Goal: Task Accomplishment & Management: Complete application form

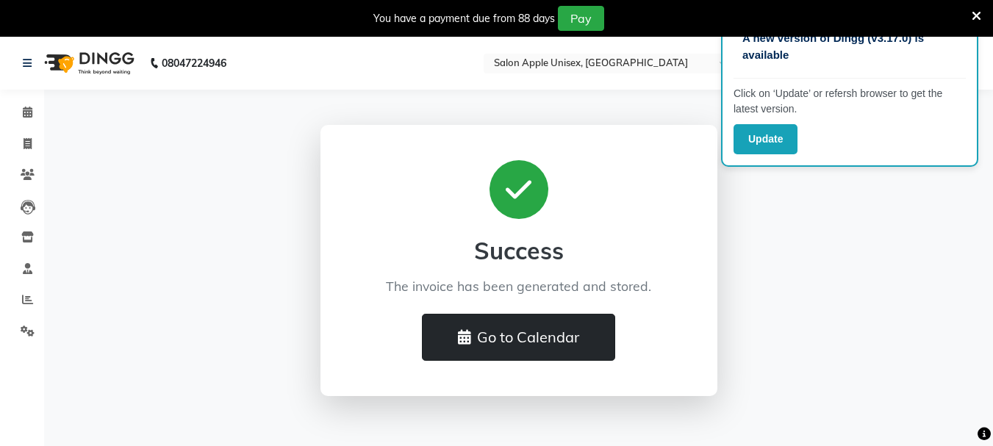
click at [559, 349] on button "Go to Calendar" at bounding box center [518, 337] width 193 height 47
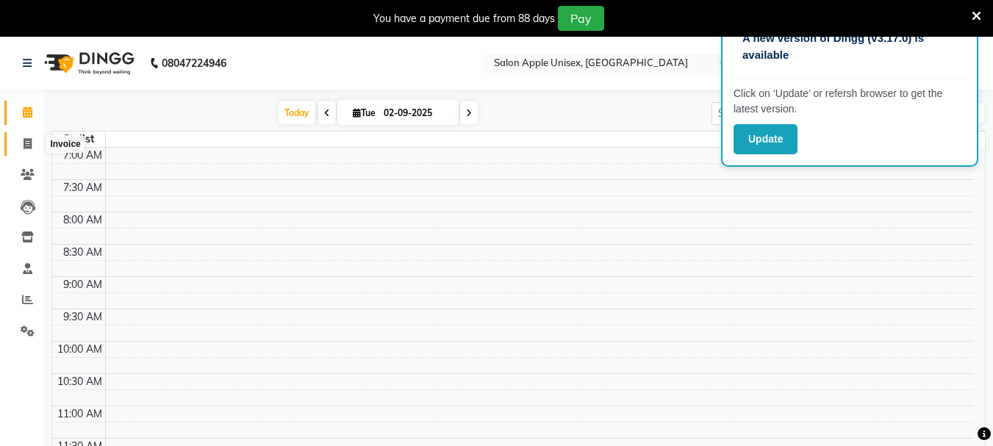
click at [26, 145] on icon at bounding box center [28, 143] width 8 height 11
select select "service"
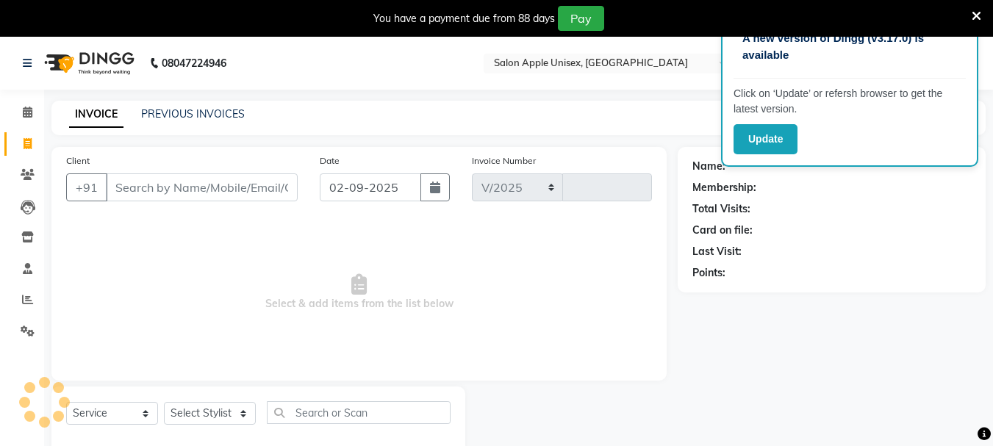
select select "116"
type input "0622"
click at [979, 12] on icon at bounding box center [977, 16] width 10 height 13
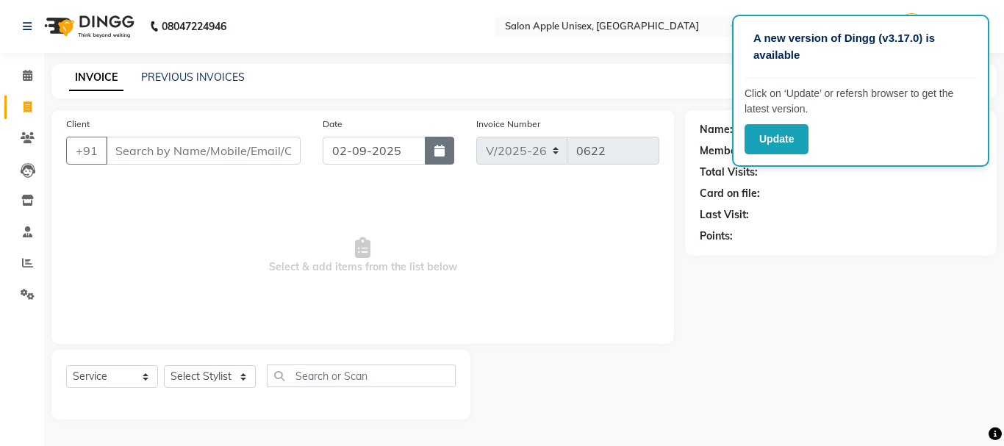
click at [440, 154] on icon "button" at bounding box center [440, 151] width 10 height 12
select select "9"
select select "2025"
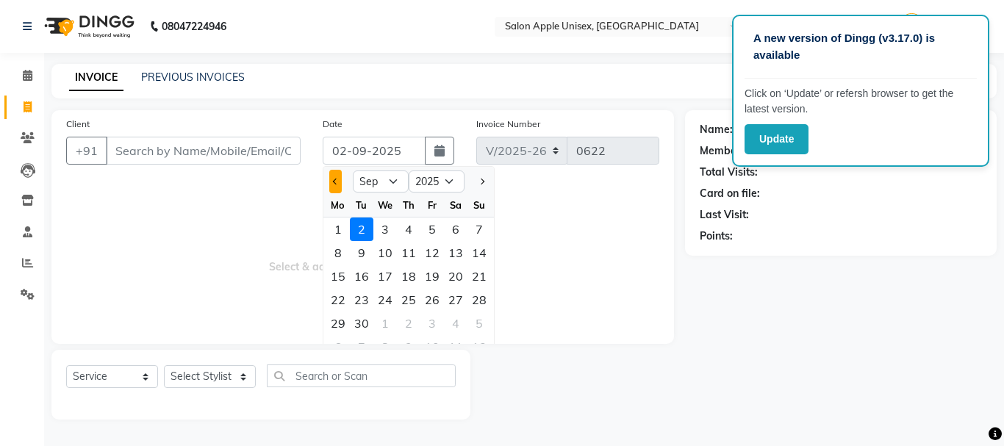
click at [332, 188] on button "Previous month" at bounding box center [335, 182] width 13 height 24
select select "8"
click at [452, 324] on div "30" at bounding box center [456, 324] width 24 height 24
type input "[DATE]"
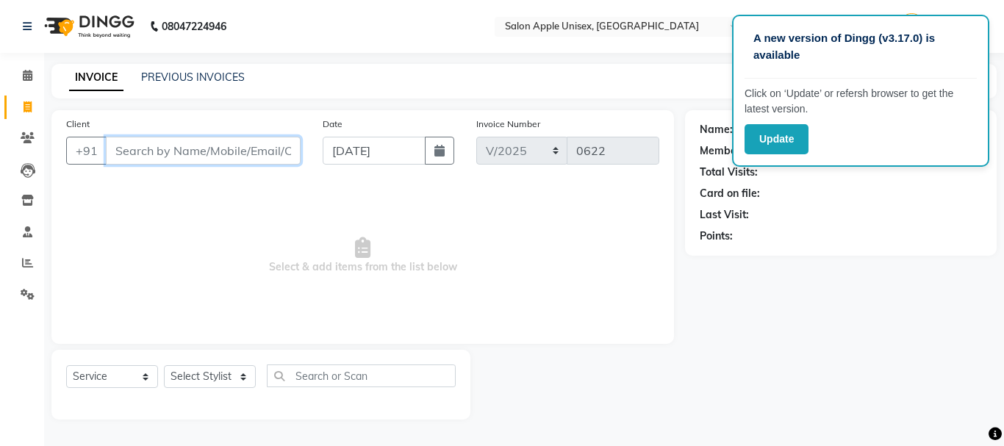
click at [213, 149] on input "Client" at bounding box center [203, 151] width 195 height 28
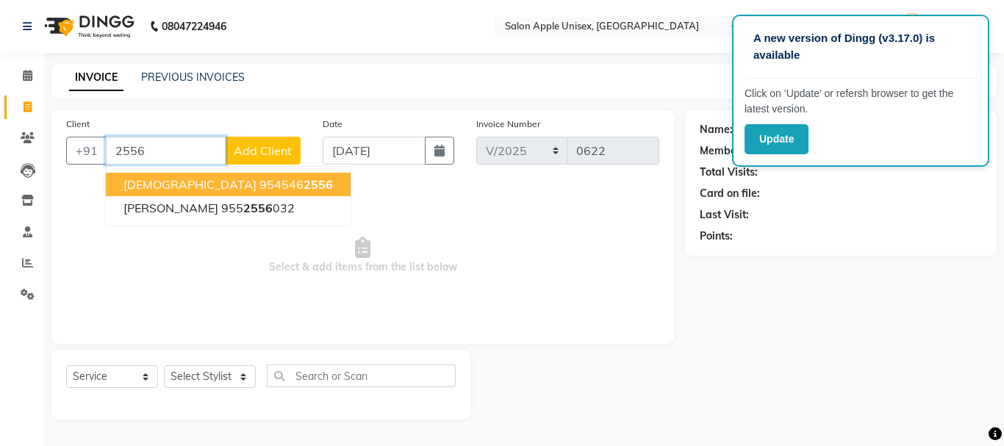
click at [260, 184] on ngb-highlight "954546 2556" at bounding box center [297, 184] width 74 height 15
type input "9545462556"
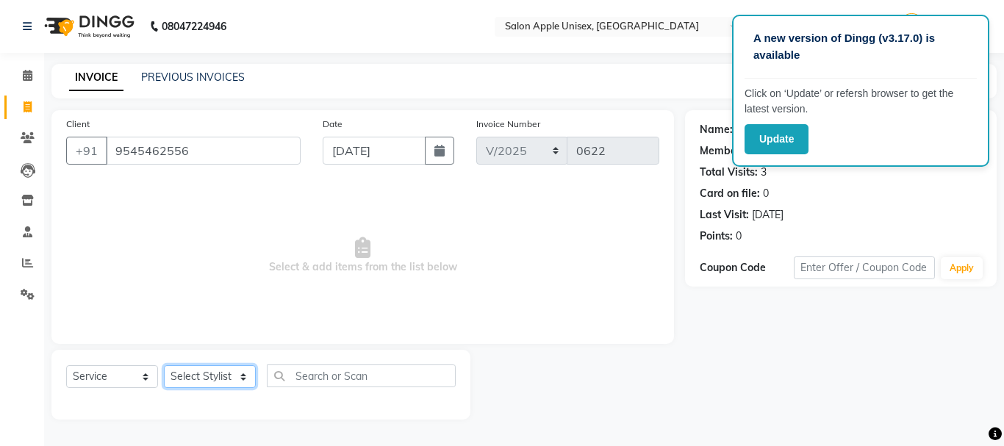
click at [171, 374] on select "Select Stylist" at bounding box center [210, 376] width 92 height 23
click at [164, 365] on select "Select Stylist" at bounding box center [210, 376] width 92 height 23
click at [993, 327] on div "Name: Veda Membership: No Active Membership Total Visits: 3 Card on file: 0 Las…" at bounding box center [846, 265] width 323 height 310
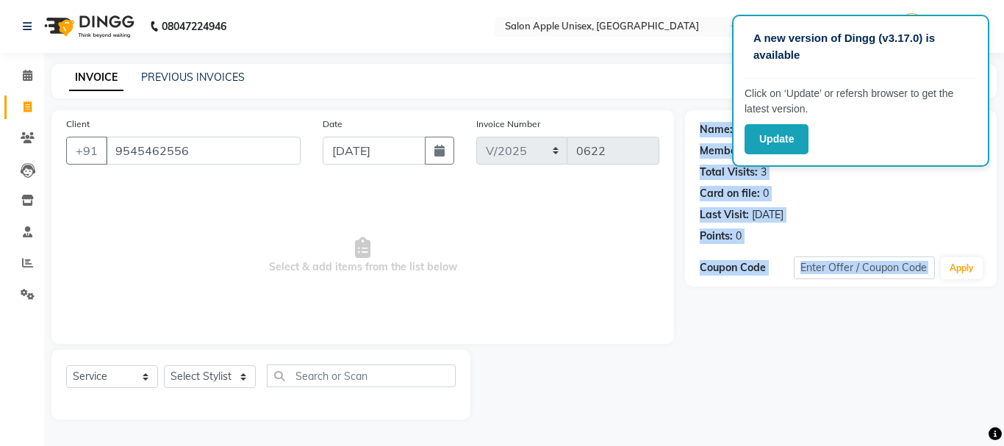
drag, startPoint x: 1004, startPoint y: 327, endPoint x: 617, endPoint y: 346, distance: 387.2
click at [617, 346] on div "Client +91 9545462556 Date 30-08-2025 Invoice Number V/2025 V/2025-26 0622 Sele…" at bounding box center [524, 265] width 968 height 310
click at [617, 346] on div "Client +91 9545462556 Date 30-08-2025 Invoice Number V/2025 V/2025-26 0622 Sele…" at bounding box center [362, 265] width 645 height 310
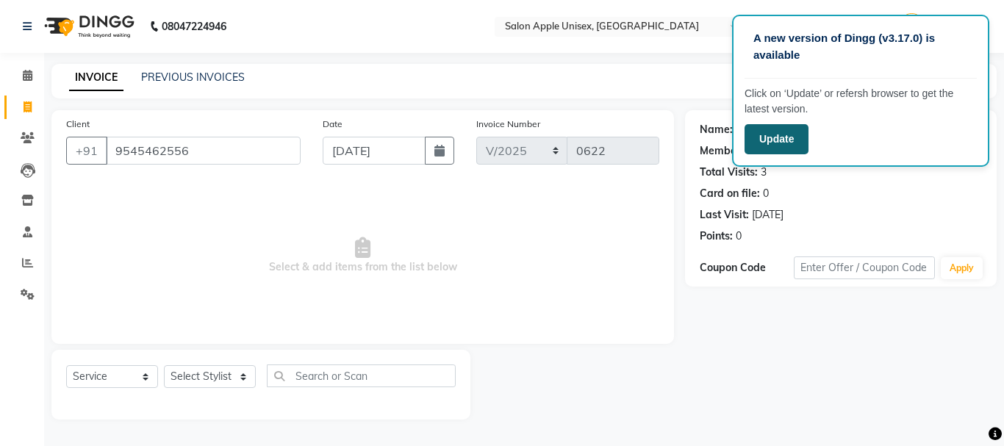
click at [777, 132] on button "Update" at bounding box center [777, 139] width 64 height 30
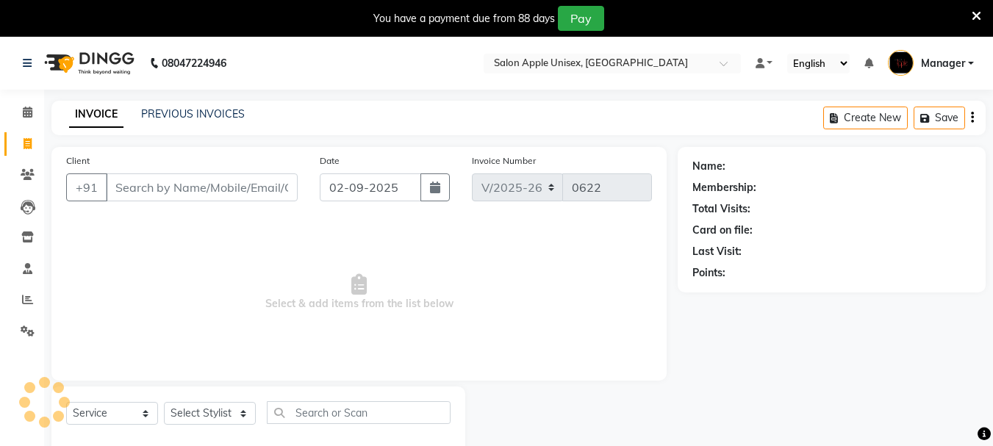
select select "116"
select select "service"
click at [443, 187] on button "button" at bounding box center [435, 188] width 29 height 28
select select "9"
select select "2025"
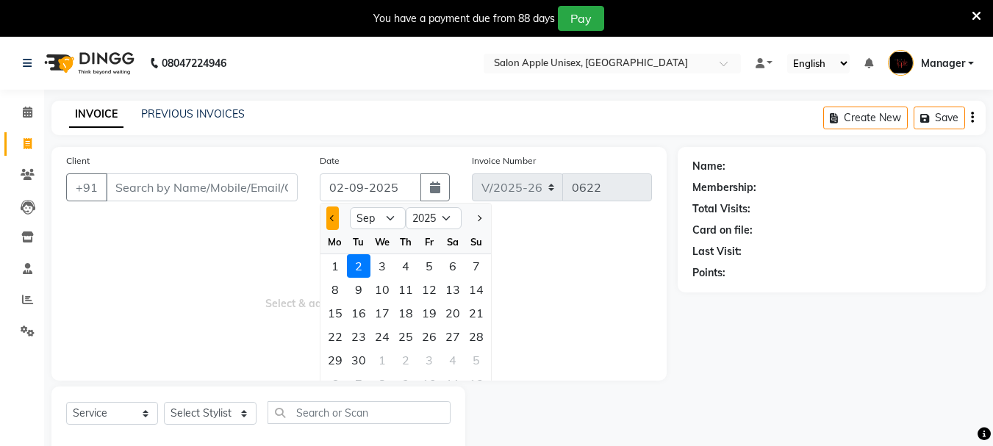
click at [333, 218] on span "Previous month" at bounding box center [332, 218] width 6 height 6
select select "8"
click at [452, 356] on div "30" at bounding box center [453, 361] width 24 height 24
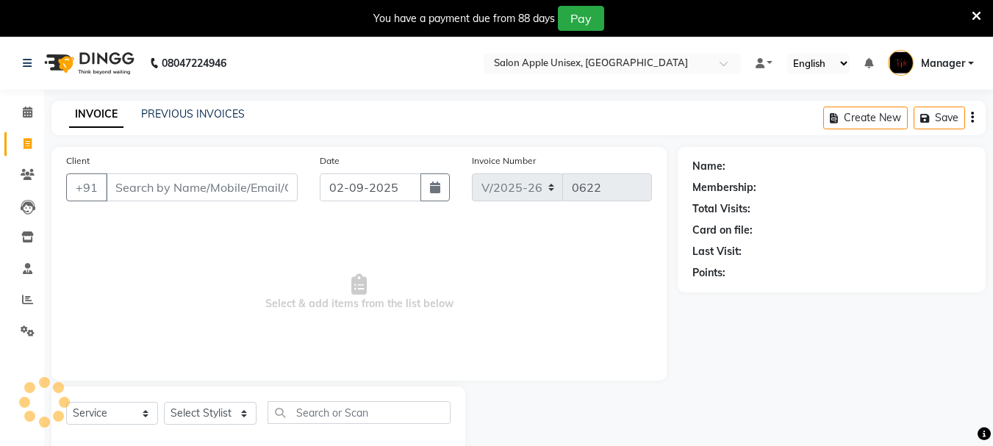
type input "[DATE]"
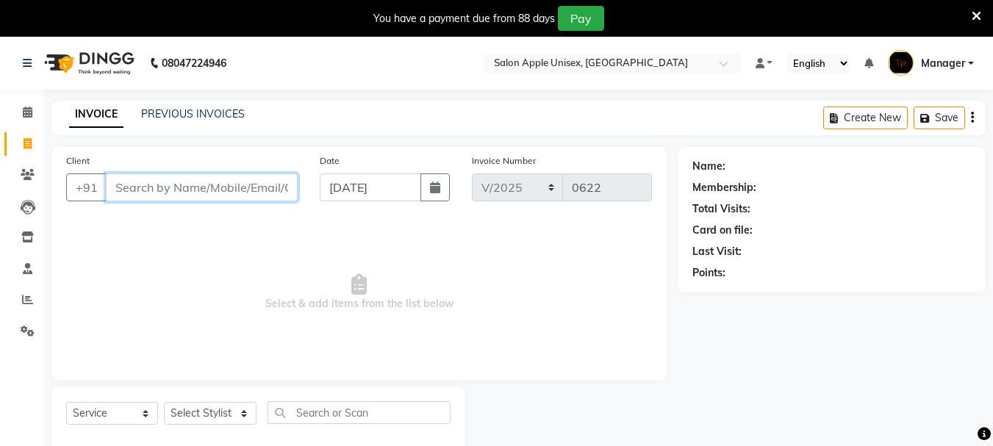
click at [146, 186] on input "Client" at bounding box center [202, 188] width 192 height 28
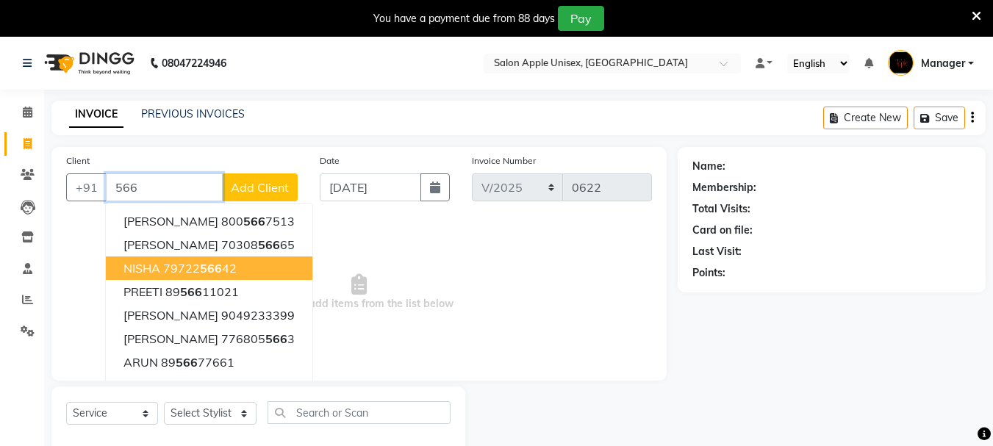
click at [155, 267] on span "NISHA" at bounding box center [142, 268] width 37 height 15
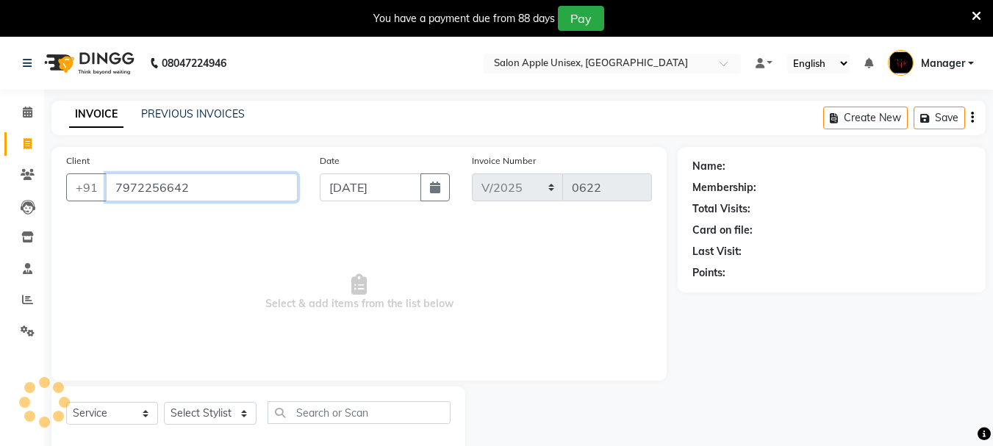
type input "7972256642"
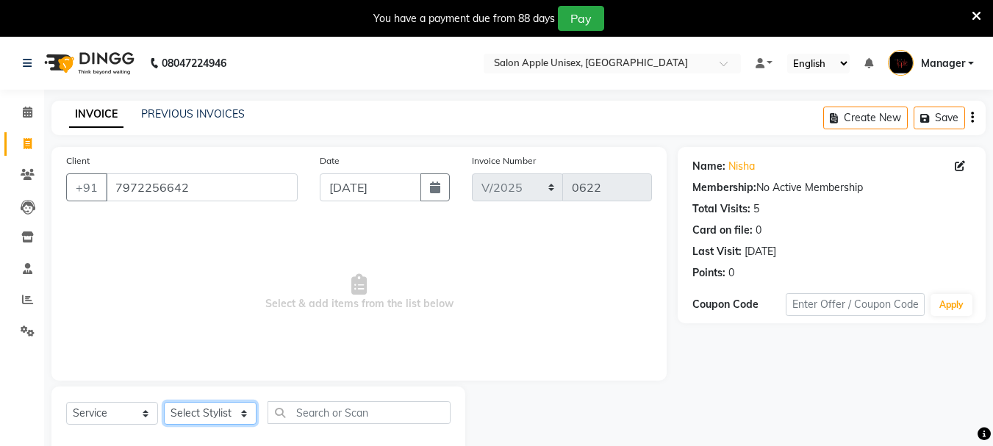
click at [190, 409] on select "Select Stylist [PERSON_NAME] [PERSON_NAME] [PERSON_NAME] Humane Manager [PERSON…" at bounding box center [210, 413] width 93 height 23
select select "68970"
click at [164, 402] on select "Select Stylist [PERSON_NAME] [PERSON_NAME] [PERSON_NAME] Humane Manager [PERSON…" at bounding box center [210, 413] width 93 height 23
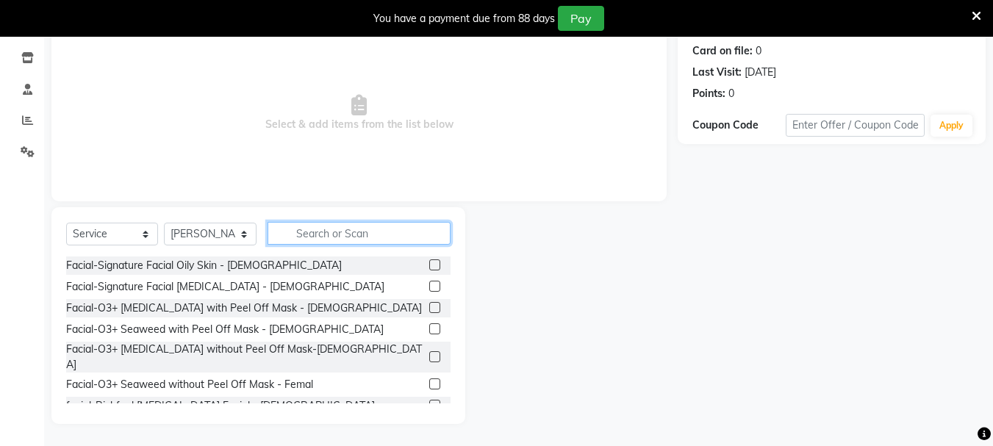
click at [350, 239] on input "text" at bounding box center [359, 233] width 183 height 23
click at [429, 302] on label at bounding box center [434, 307] width 11 height 11
click at [429, 304] on input "checkbox" at bounding box center [434, 309] width 10 height 10
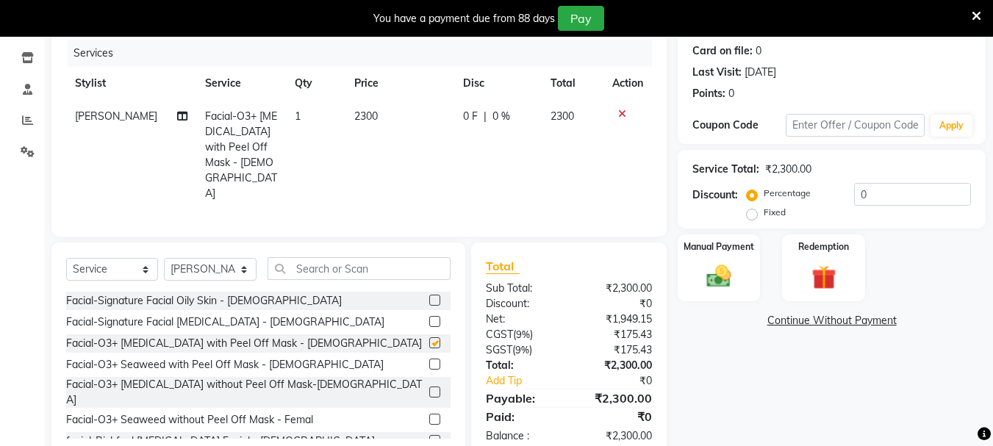
checkbox input "false"
click at [341, 257] on input "text" at bounding box center [359, 268] width 183 height 23
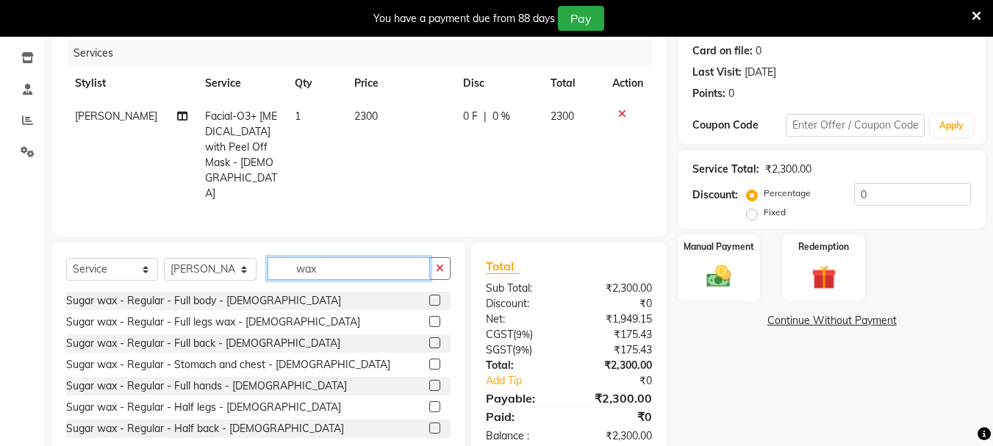
type input "wax"
click at [429, 380] on label at bounding box center [434, 385] width 11 height 11
click at [429, 382] on input "checkbox" at bounding box center [434, 387] width 10 height 10
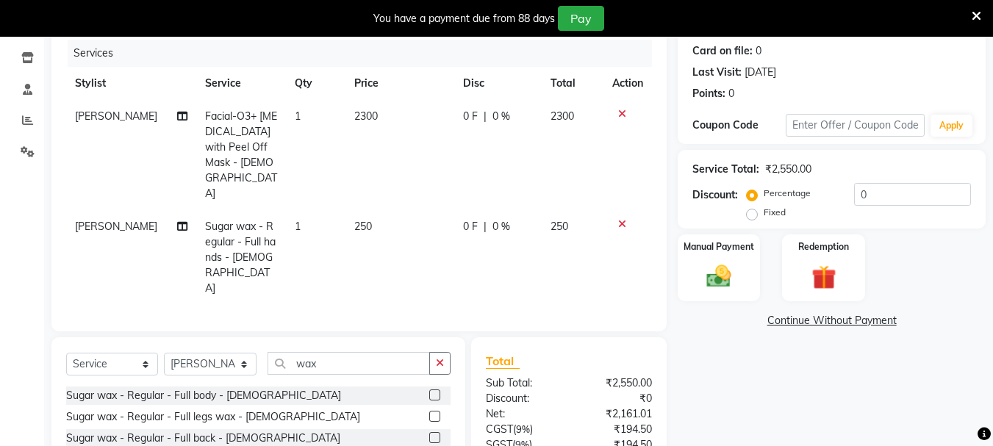
checkbox input "false"
click at [429, 411] on label at bounding box center [434, 416] width 11 height 11
click at [429, 413] on input "checkbox" at bounding box center [434, 418] width 10 height 10
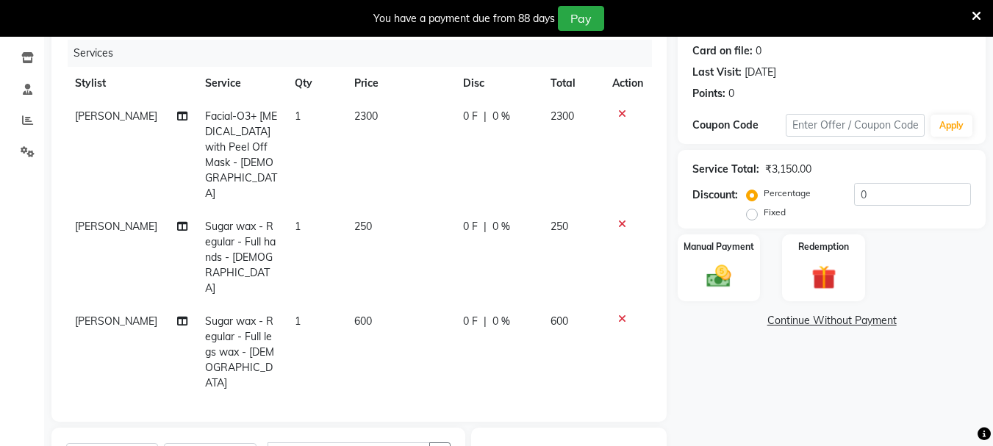
checkbox input "false"
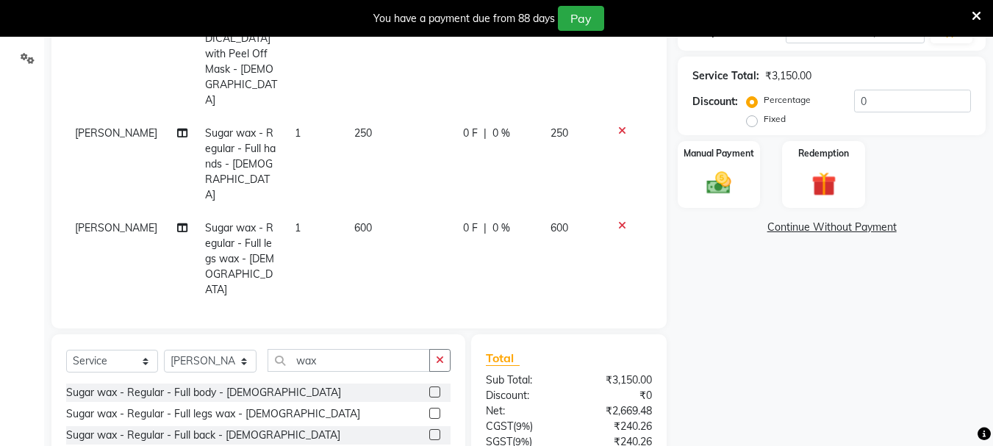
scroll to position [323, 0]
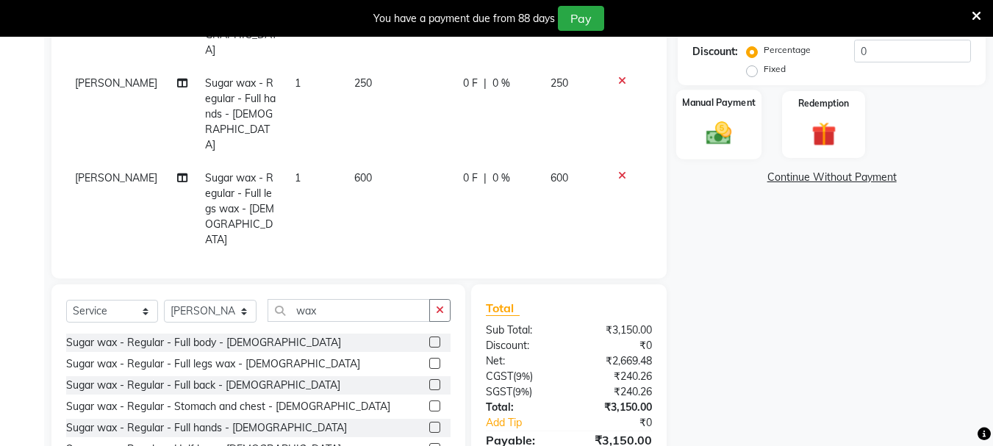
click at [712, 129] on img at bounding box center [719, 132] width 41 height 29
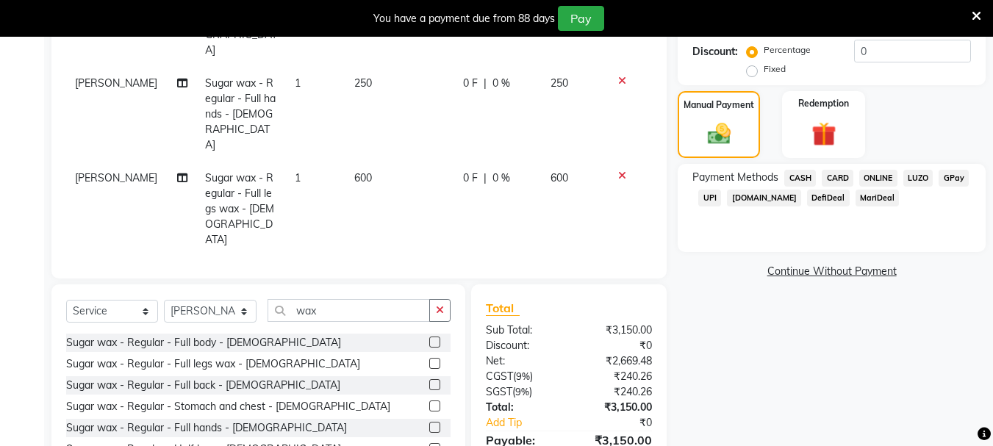
click at [881, 180] on span "ONLINE" at bounding box center [879, 178] width 38 height 17
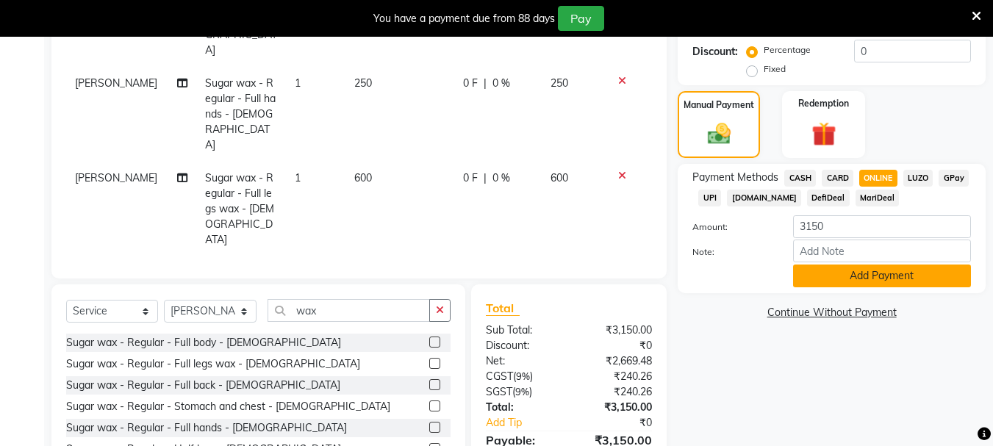
click at [843, 274] on button "Add Payment" at bounding box center [882, 276] width 178 height 23
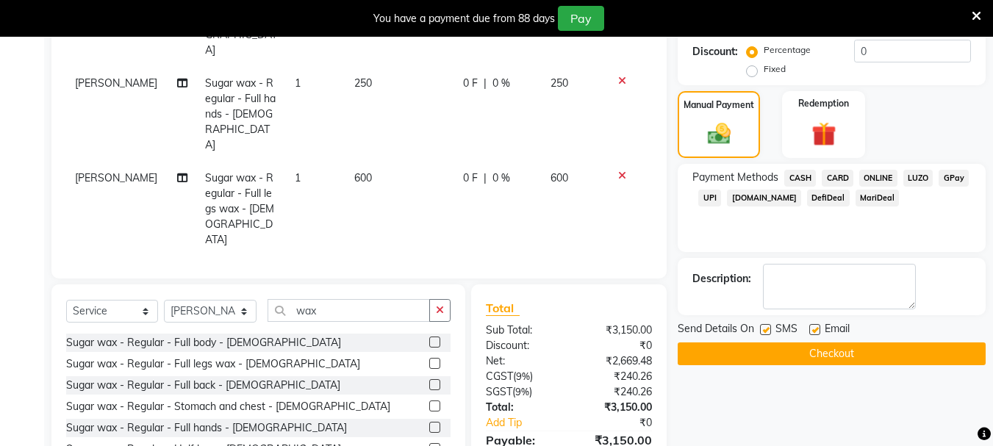
click at [760, 329] on label at bounding box center [765, 329] width 11 height 11
click at [760, 329] on input "checkbox" at bounding box center [765, 331] width 10 height 10
checkbox input "false"
click at [816, 333] on label at bounding box center [815, 329] width 11 height 11
click at [816, 333] on input "checkbox" at bounding box center [815, 331] width 10 height 10
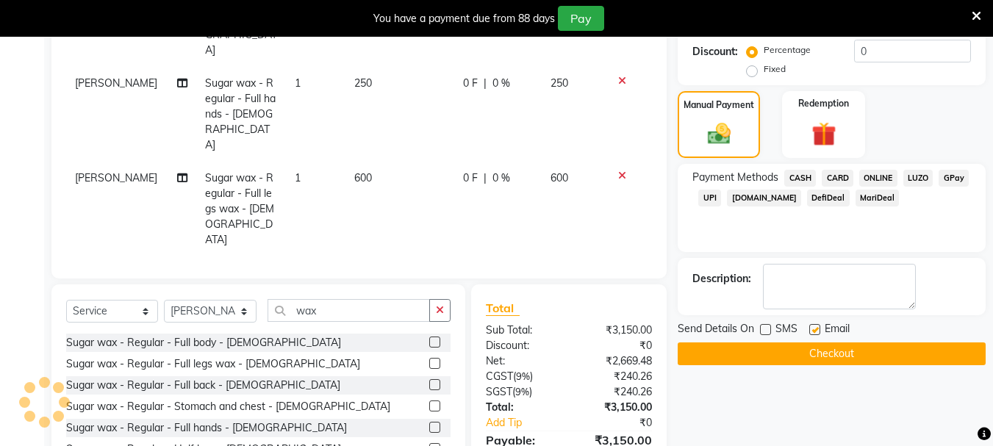
checkbox input "false"
click at [815, 347] on button "Checkout" at bounding box center [832, 354] width 308 height 23
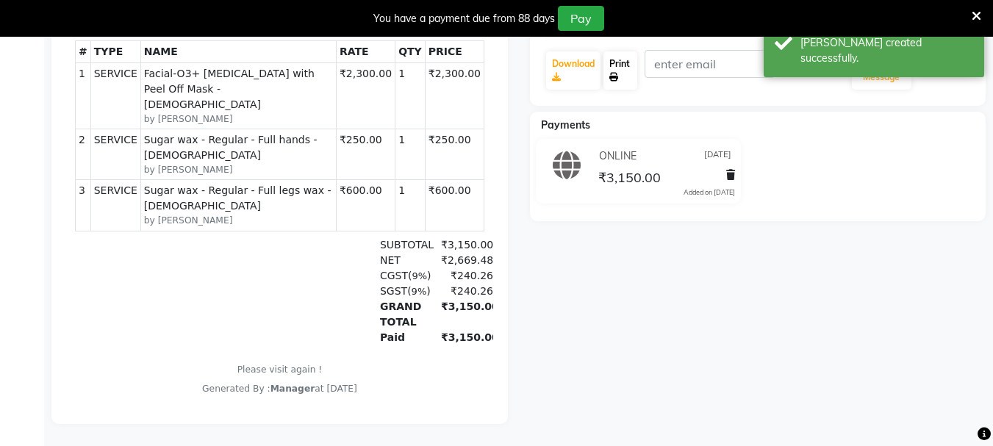
click at [618, 54] on link "Print" at bounding box center [621, 70] width 34 height 38
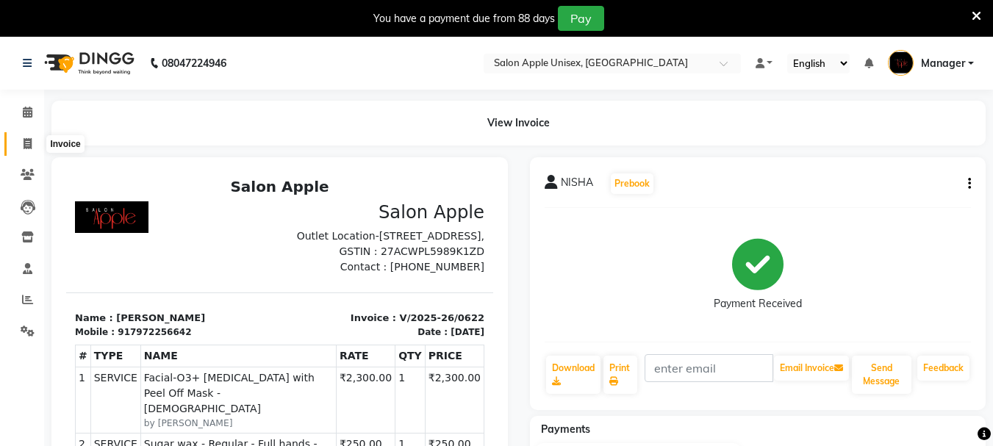
click at [19, 141] on span at bounding box center [28, 144] width 26 height 17
select select "service"
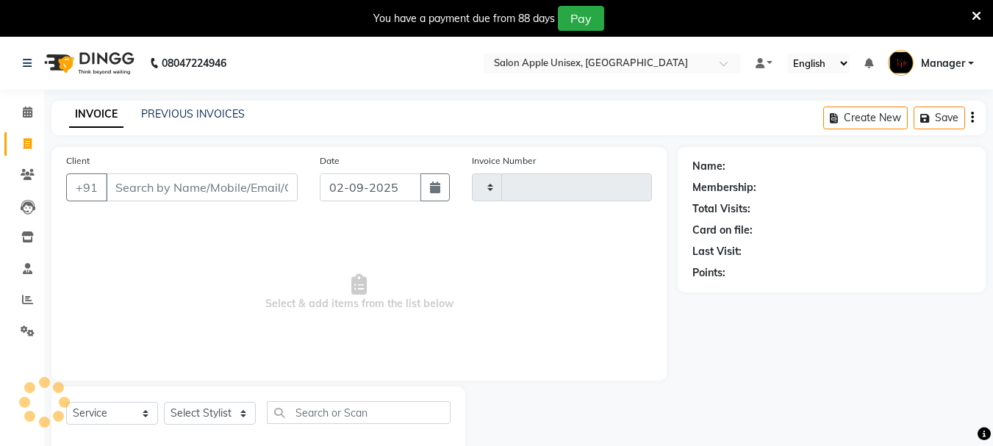
scroll to position [37, 0]
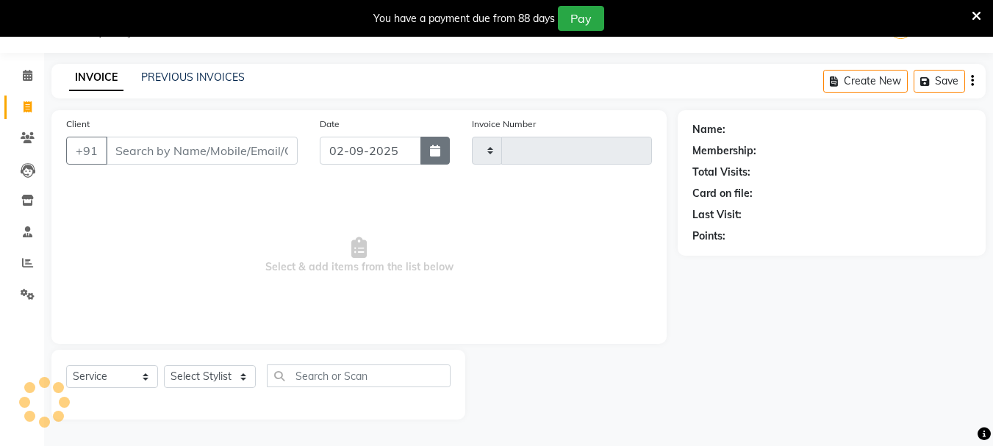
type input "0623"
select select "116"
click at [435, 152] on icon "button" at bounding box center [435, 151] width 10 height 12
select select "9"
select select "2025"
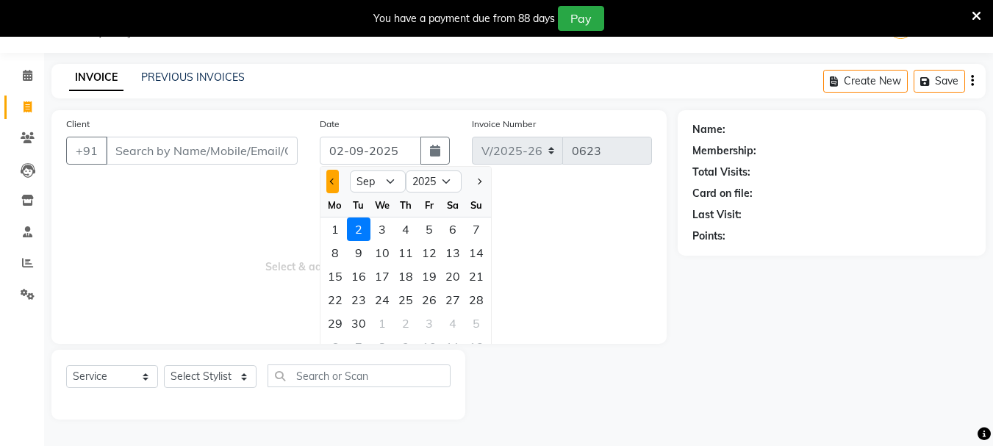
click at [337, 184] on button "Previous month" at bounding box center [332, 182] width 13 height 24
select select "8"
click at [454, 325] on div "30" at bounding box center [453, 324] width 24 height 24
type input "[DATE]"
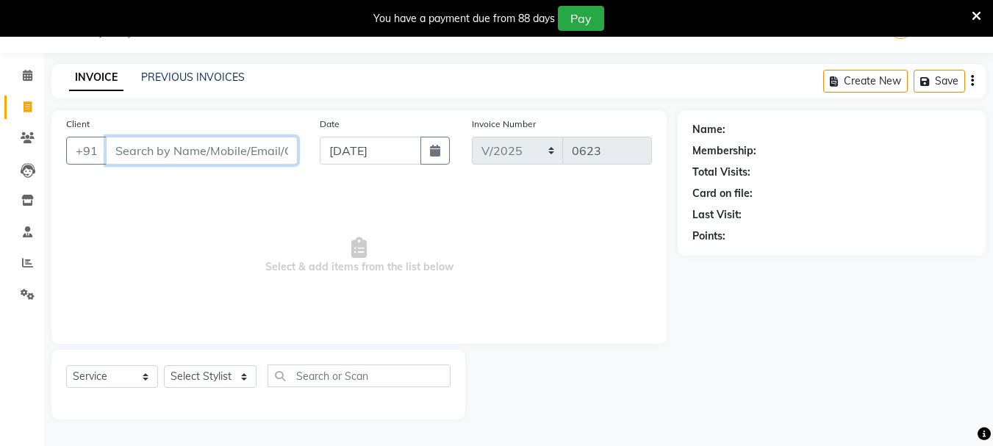
click at [141, 158] on input "Client" at bounding box center [202, 151] width 192 height 28
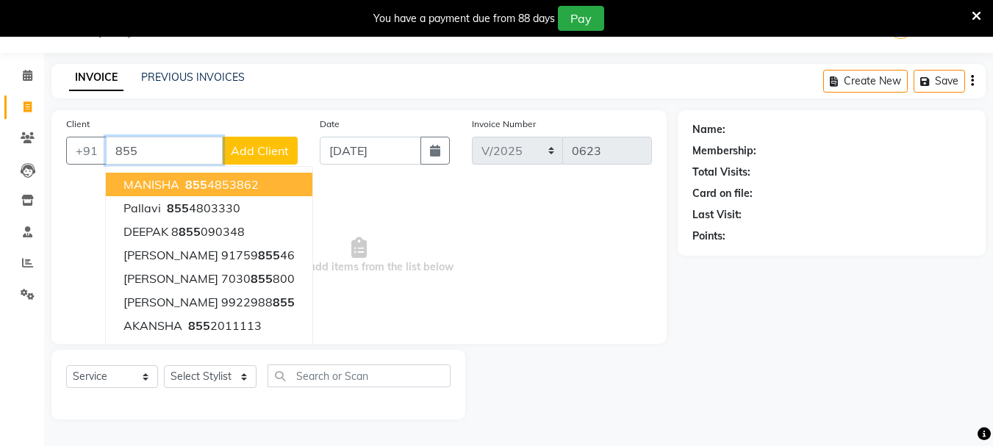
click at [140, 180] on span "MANISHA" at bounding box center [152, 184] width 56 height 15
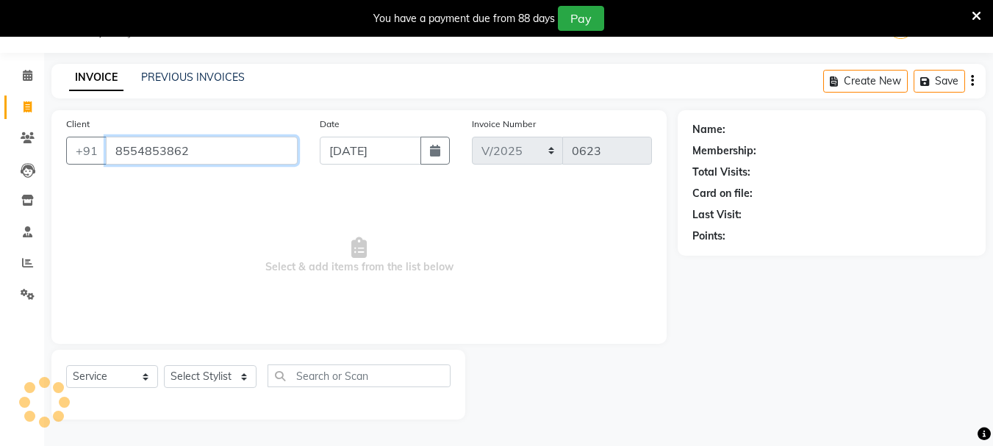
type input "8554853862"
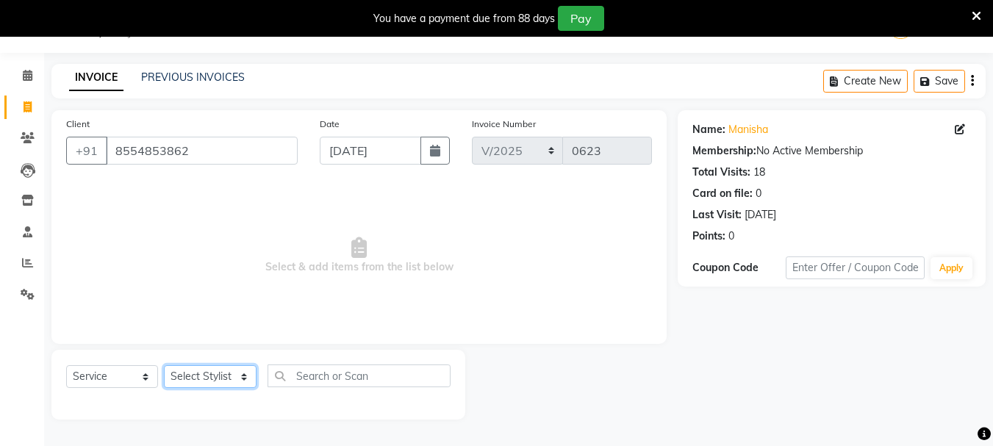
click at [191, 380] on select "Select Stylist [PERSON_NAME] [PERSON_NAME] [PERSON_NAME] Humane Manager [PERSON…" at bounding box center [210, 376] width 93 height 23
select select "68972"
click at [164, 365] on select "Select Stylist [PERSON_NAME] [PERSON_NAME] [PERSON_NAME] Humane Manager [PERSON…" at bounding box center [210, 376] width 93 height 23
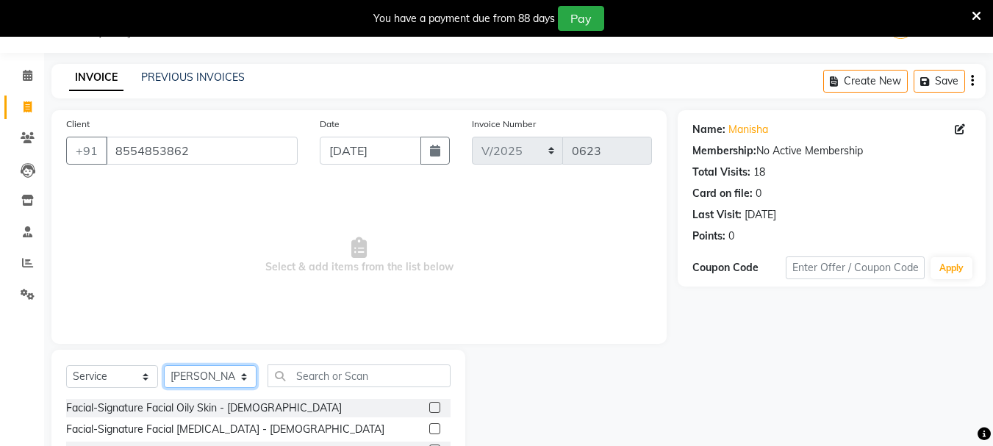
scroll to position [179, 0]
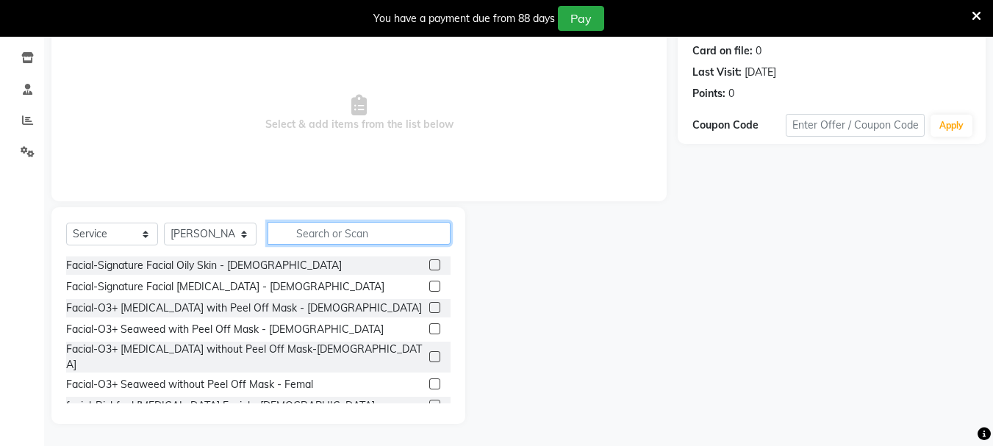
click at [377, 235] on input "text" at bounding box center [359, 233] width 183 height 23
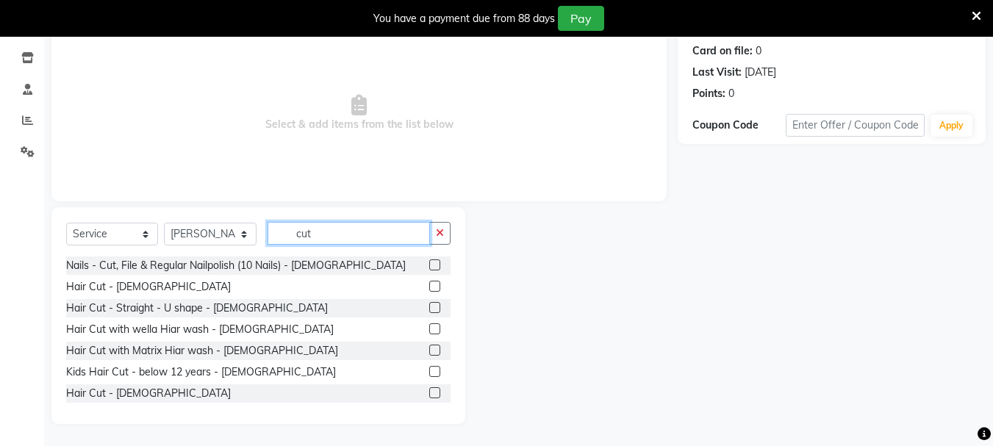
type input "cut"
click at [429, 283] on label at bounding box center [434, 286] width 11 height 11
click at [429, 283] on input "checkbox" at bounding box center [434, 287] width 10 height 10
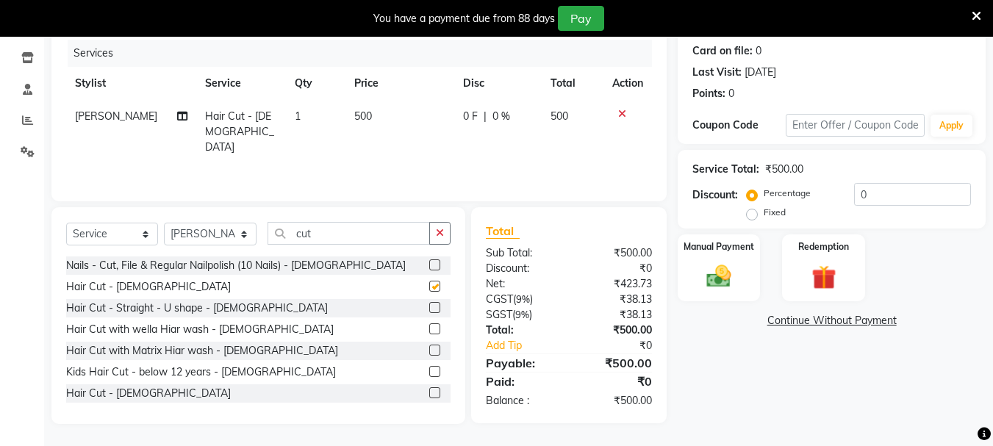
checkbox input "false"
click at [340, 224] on input "cut" at bounding box center [349, 233] width 163 height 23
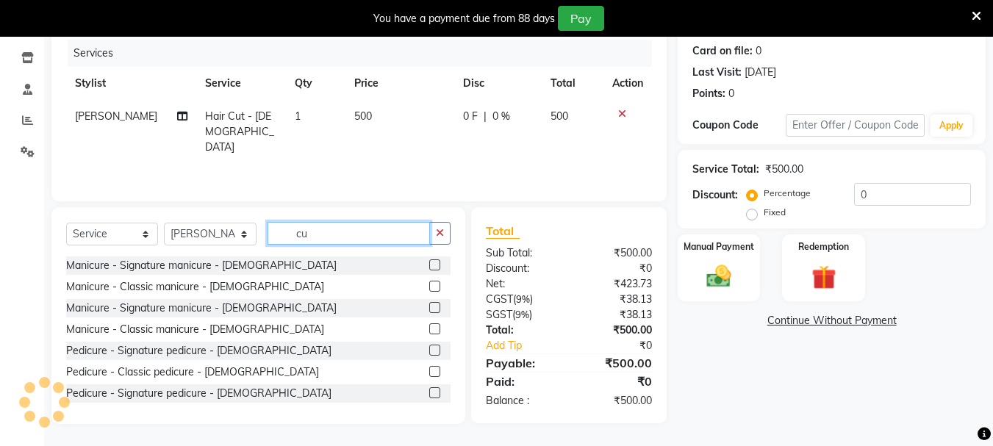
type input "c"
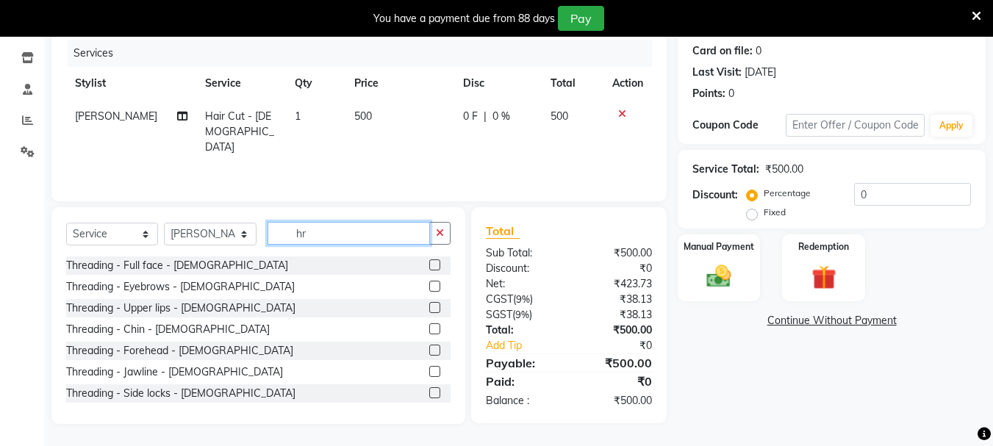
type input "h"
type input "thr"
click at [429, 308] on label at bounding box center [434, 307] width 11 height 11
click at [429, 308] on input "checkbox" at bounding box center [434, 309] width 10 height 10
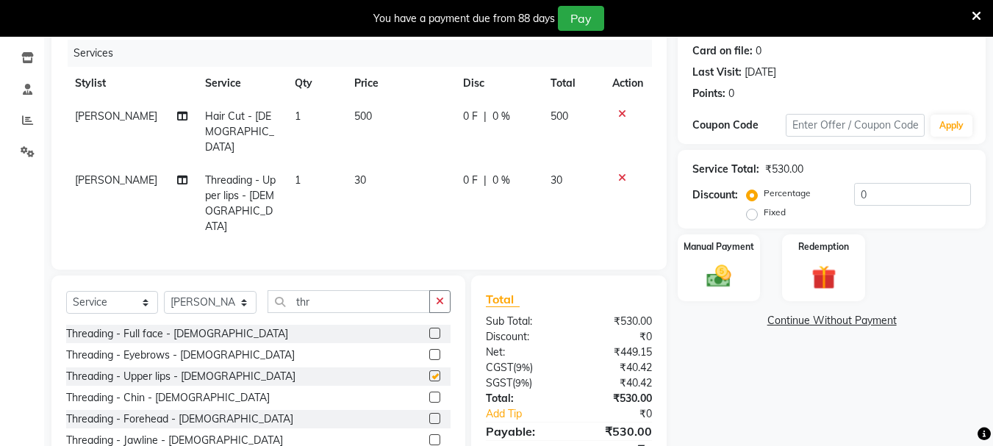
checkbox input "false"
click at [620, 173] on icon at bounding box center [622, 178] width 8 height 10
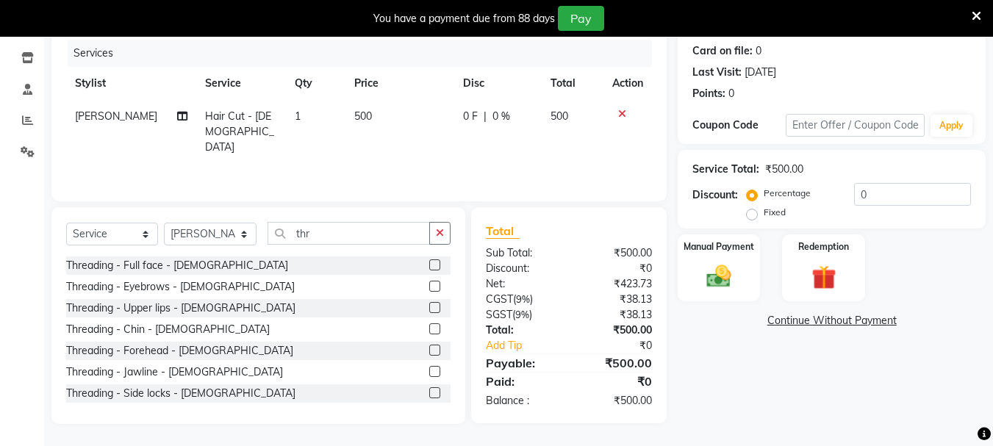
click at [429, 285] on label at bounding box center [434, 286] width 11 height 11
click at [429, 285] on input "checkbox" at bounding box center [434, 287] width 10 height 10
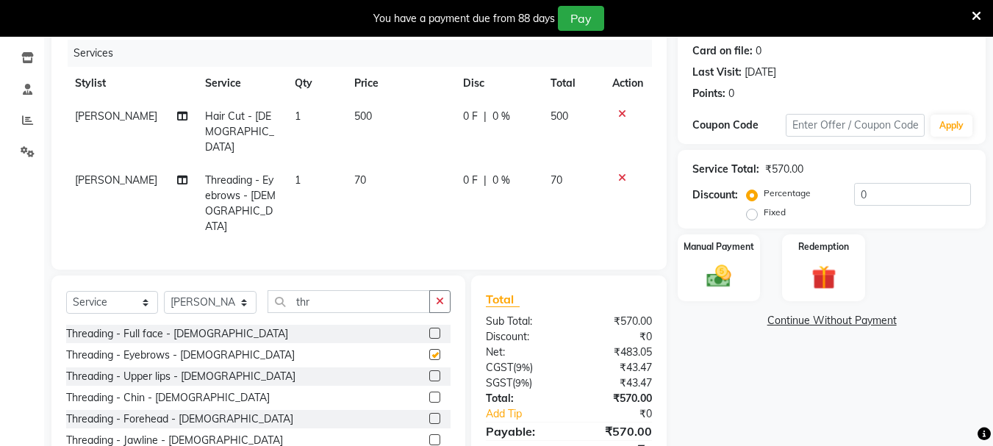
checkbox input "false"
click at [310, 290] on input "thr" at bounding box center [349, 301] width 163 height 23
click at [429, 413] on label at bounding box center [434, 418] width 11 height 11
click at [429, 415] on input "checkbox" at bounding box center [434, 420] width 10 height 10
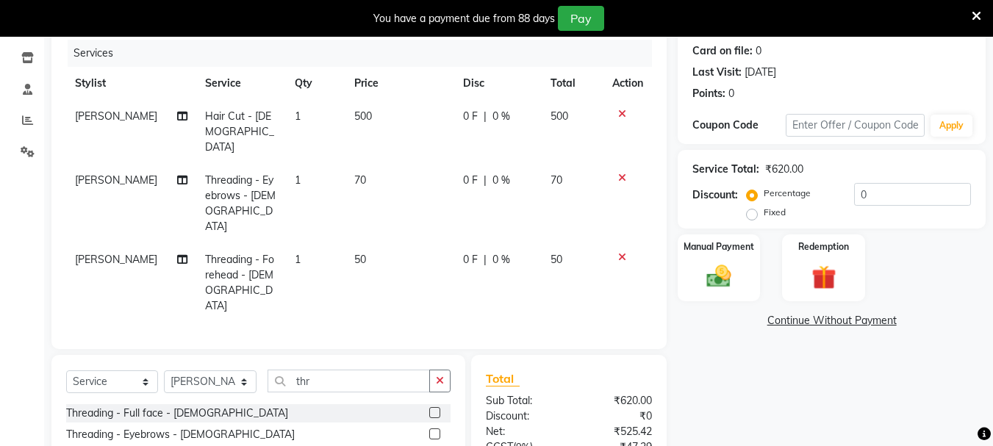
checkbox input "false"
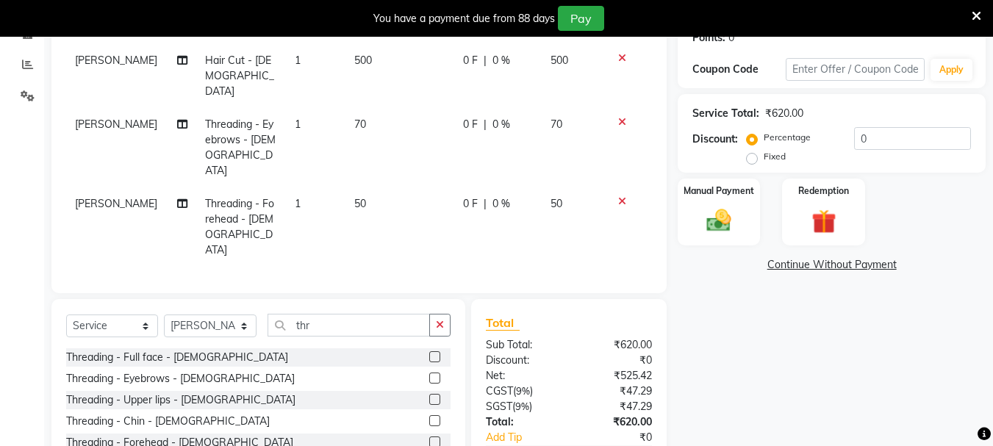
scroll to position [276, 0]
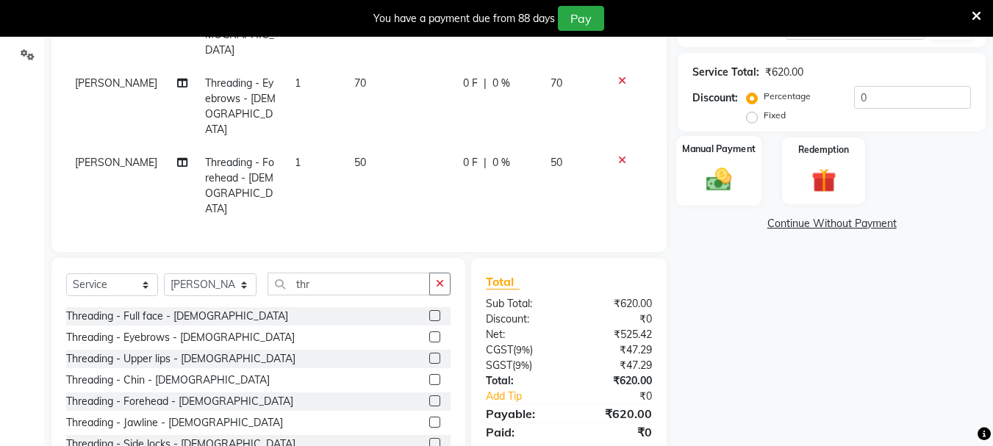
click at [713, 188] on img at bounding box center [719, 179] width 41 height 29
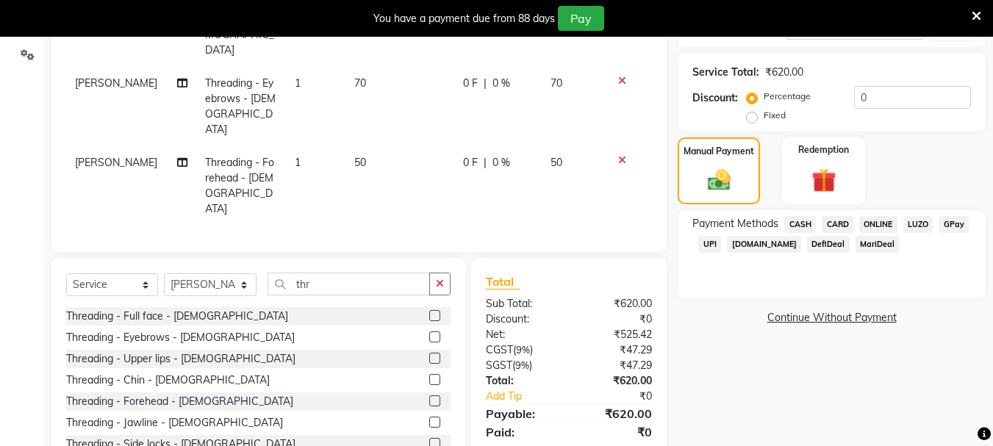
click at [871, 218] on span "ONLINE" at bounding box center [879, 224] width 38 height 17
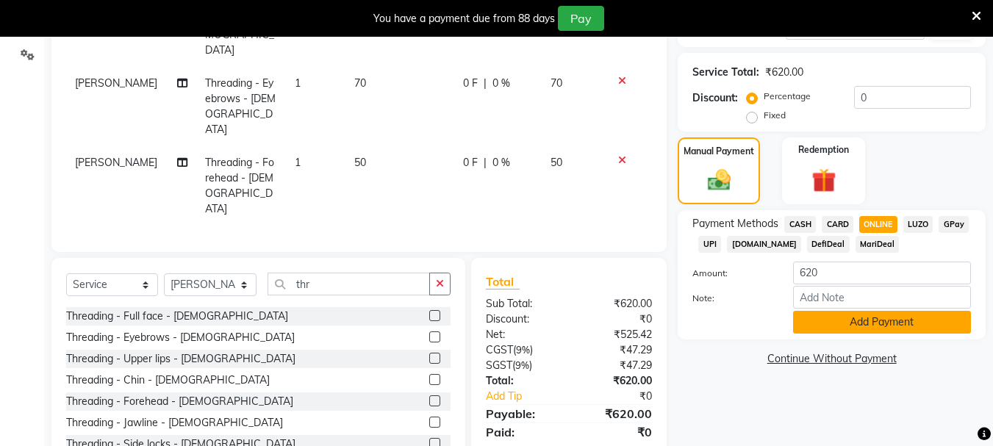
click at [846, 322] on button "Add Payment" at bounding box center [882, 322] width 178 height 23
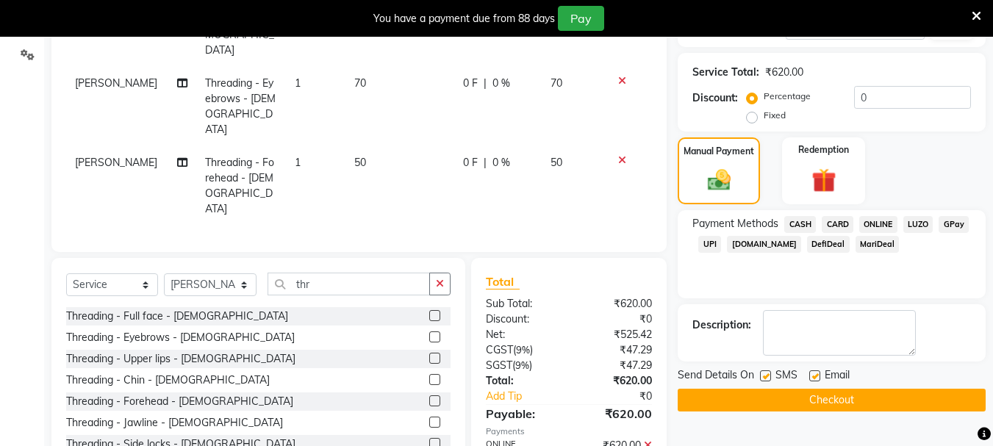
click at [766, 376] on label at bounding box center [765, 376] width 11 height 11
click at [766, 376] on input "checkbox" at bounding box center [765, 377] width 10 height 10
checkbox input "false"
click at [812, 378] on label at bounding box center [815, 376] width 11 height 11
click at [812, 378] on input "checkbox" at bounding box center [815, 377] width 10 height 10
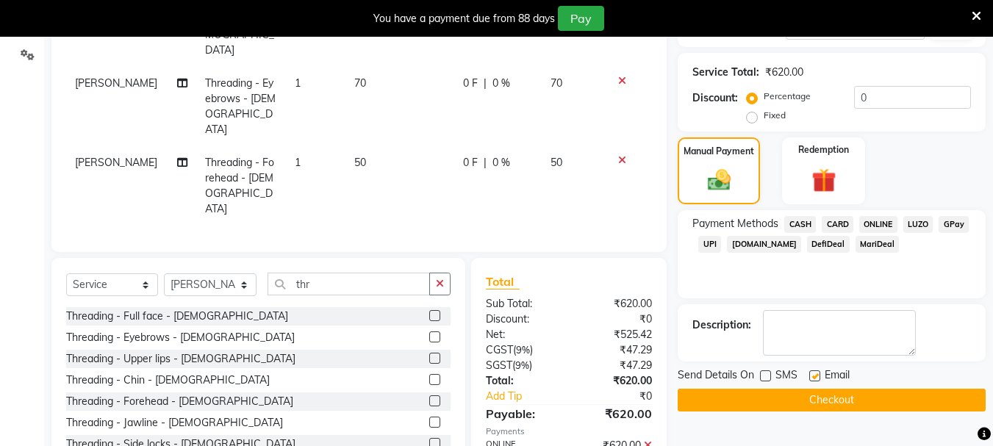
checkbox input "false"
click at [803, 398] on button "Checkout" at bounding box center [832, 400] width 308 height 23
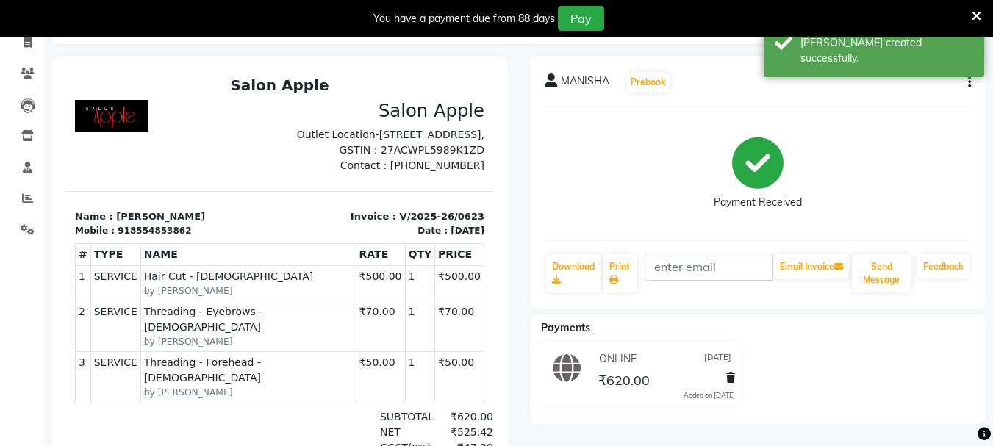
scroll to position [276, 0]
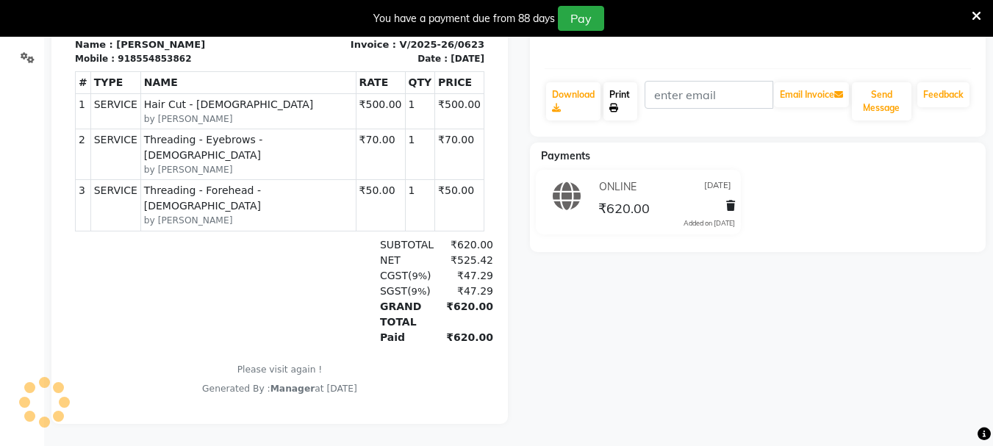
click at [617, 94] on link "Print" at bounding box center [621, 101] width 34 height 38
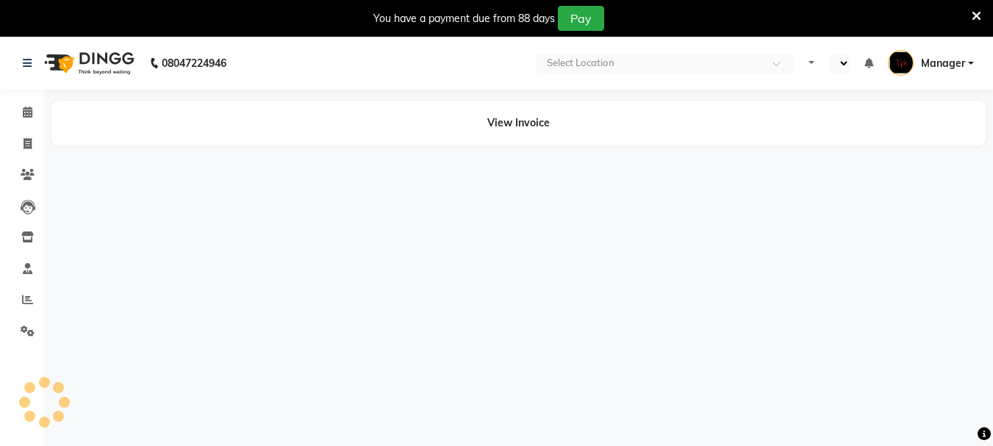
select select "en"
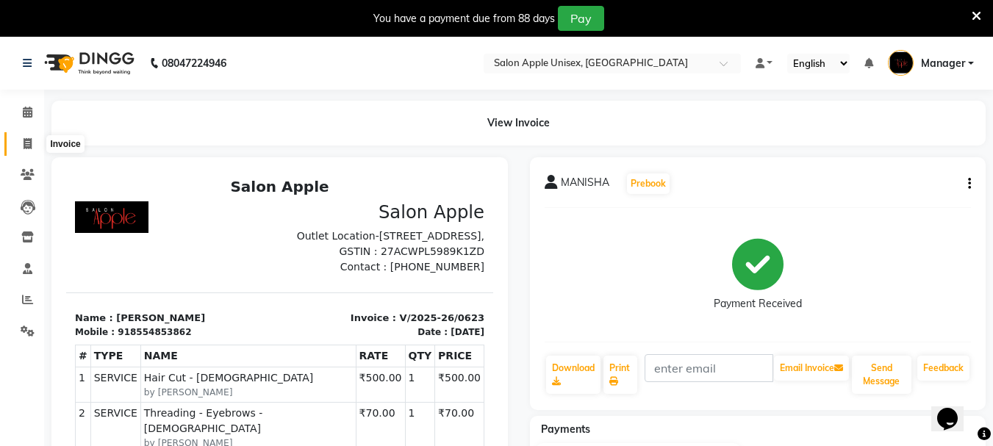
click at [32, 142] on icon at bounding box center [28, 143] width 8 height 11
select select "service"
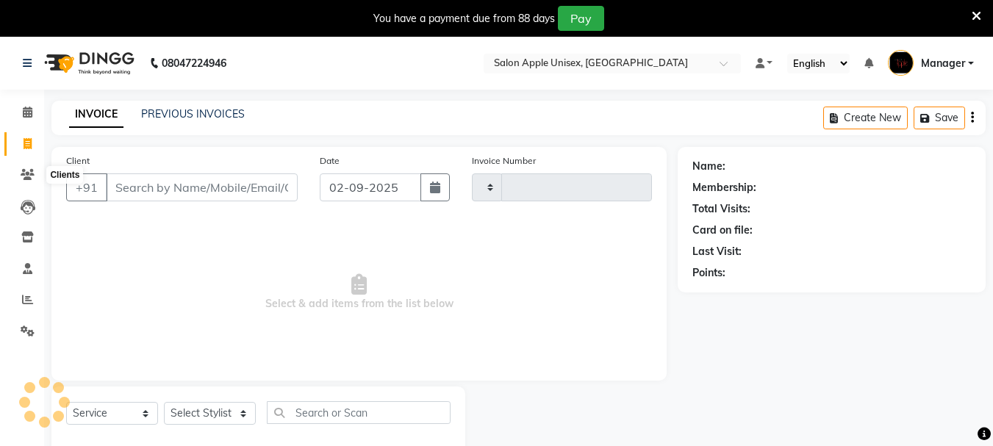
scroll to position [37, 0]
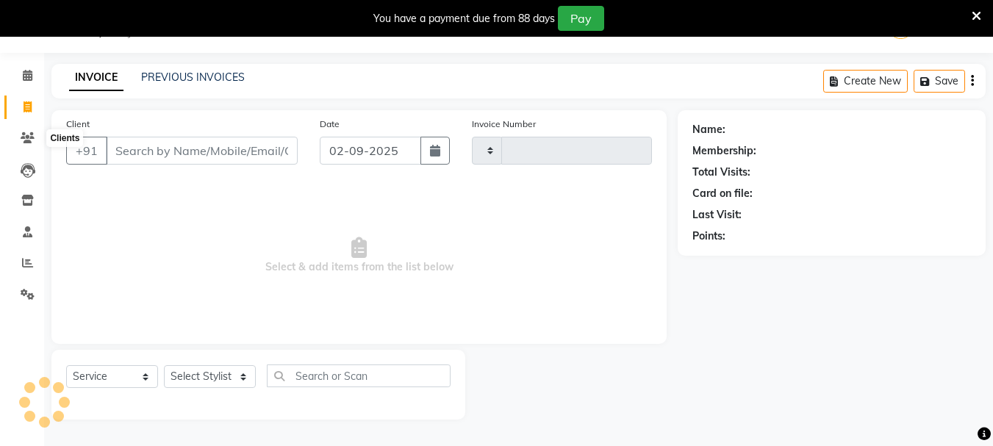
type input "0624"
select select "116"
